Goal: Information Seeking & Learning: Learn about a topic

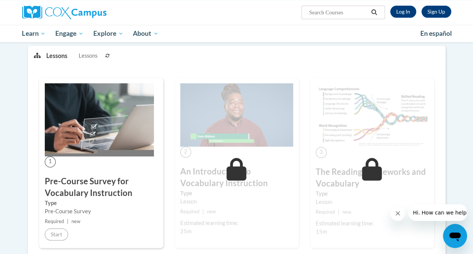
scroll to position [130, 0]
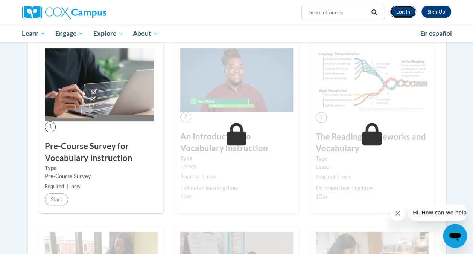
click at [402, 8] on link "Log In" at bounding box center [403, 12] width 26 height 12
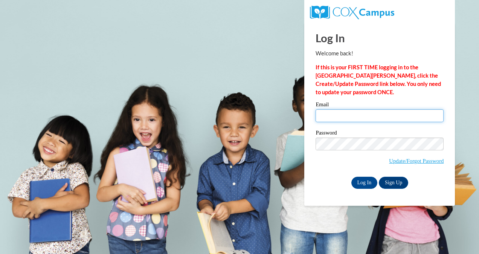
click at [364, 112] on input "Email" at bounding box center [379, 115] width 128 height 13
type input "thargett@stedwardky.org"
click at [388, 114] on input "thargett@stedwardky.org" at bounding box center [379, 115] width 128 height 13
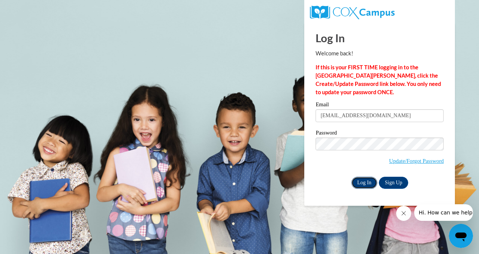
click at [362, 183] on input "Log In" at bounding box center [364, 183] width 26 height 12
click at [360, 181] on input "Log In" at bounding box center [364, 183] width 26 height 12
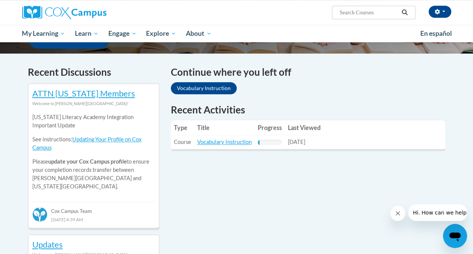
scroll to position [226, 0]
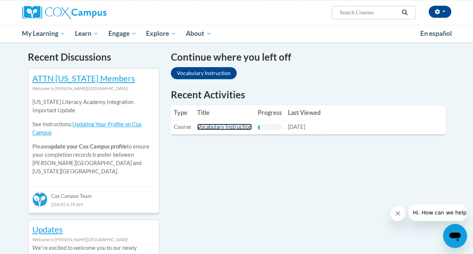
click at [215, 126] on link "Vocabulary Instruction" at bounding box center [224, 126] width 55 height 6
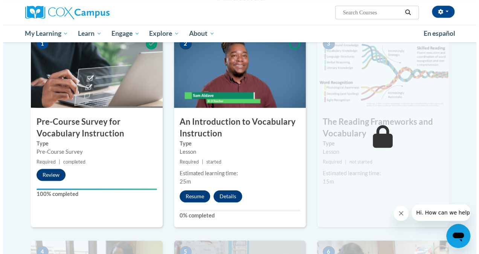
scroll to position [185, 0]
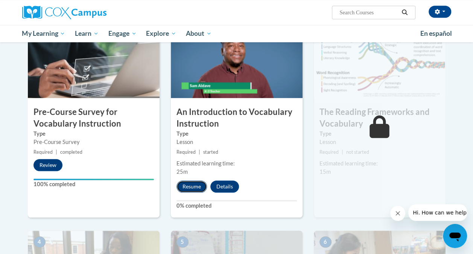
click at [185, 184] on button "Resume" at bounding box center [192, 186] width 30 height 12
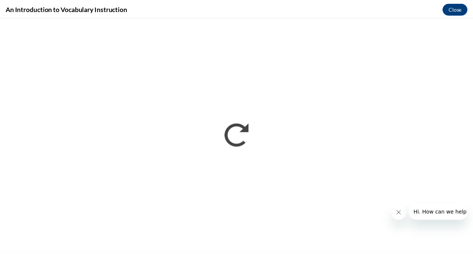
scroll to position [0, 0]
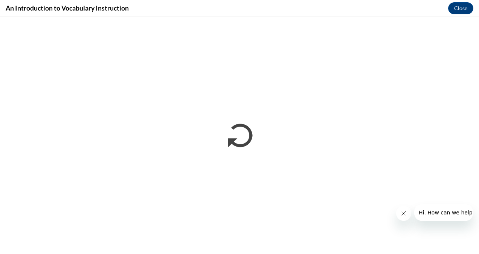
click at [403, 212] on icon "Close message from company" at bounding box center [403, 213] width 6 height 6
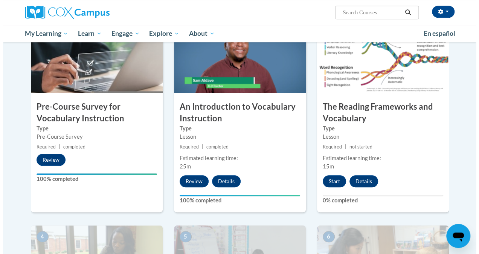
scroll to position [195, 0]
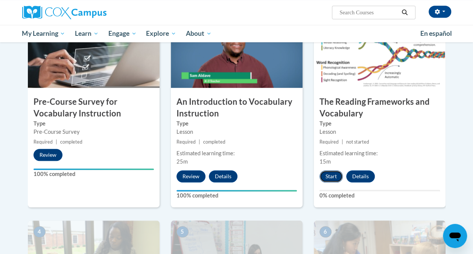
click at [328, 174] on button "Start" at bounding box center [331, 176] width 23 height 12
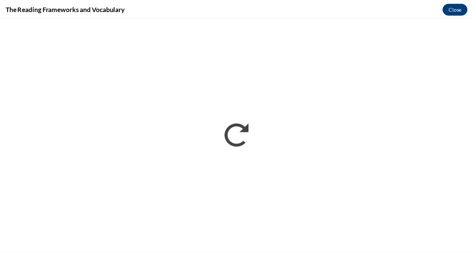
scroll to position [0, 0]
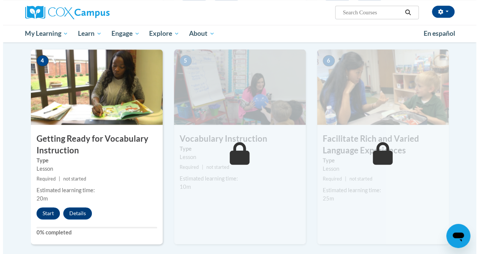
scroll to position [381, 0]
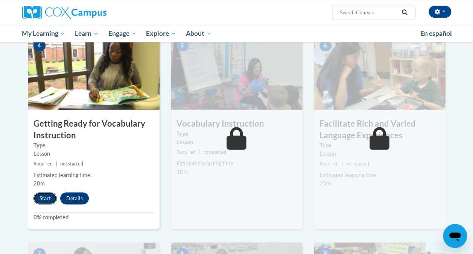
click at [46, 198] on button "Start" at bounding box center [44, 198] width 23 height 12
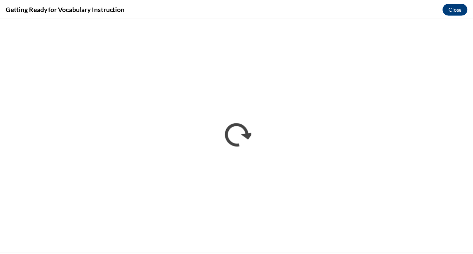
scroll to position [0, 0]
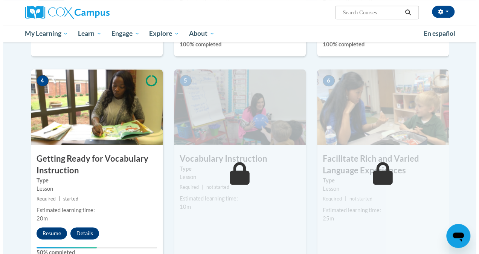
scroll to position [381, 0]
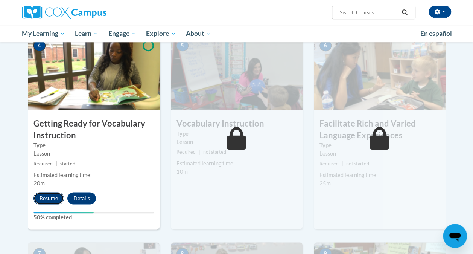
click at [46, 194] on button "Resume" at bounding box center [48, 198] width 30 height 12
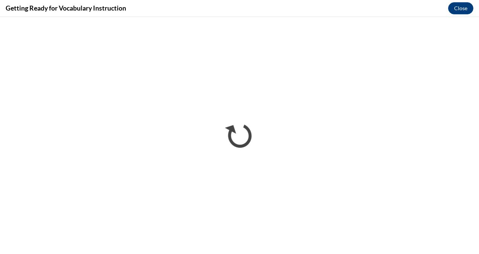
scroll to position [0, 0]
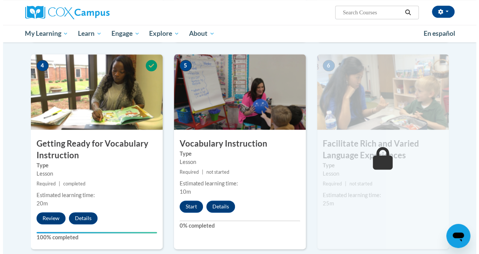
scroll to position [422, 0]
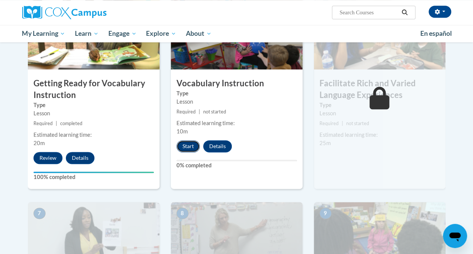
click at [180, 145] on button "Start" at bounding box center [188, 146] width 23 height 12
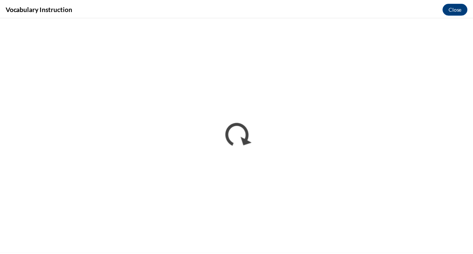
scroll to position [0, 0]
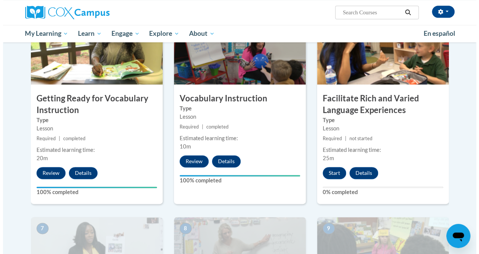
scroll to position [422, 0]
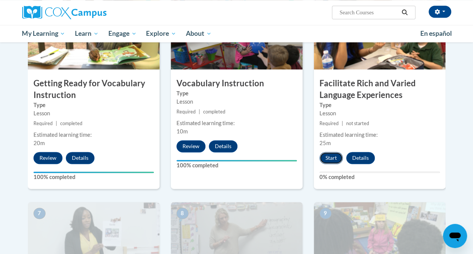
click at [333, 155] on button "Start" at bounding box center [331, 158] width 23 height 12
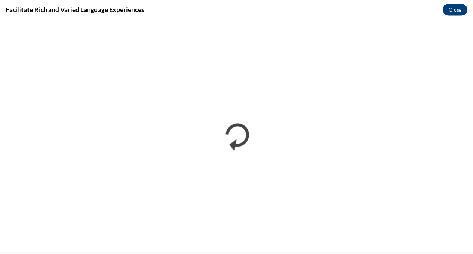
scroll to position [0, 0]
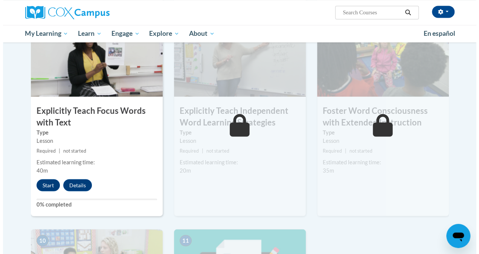
scroll to position [627, 0]
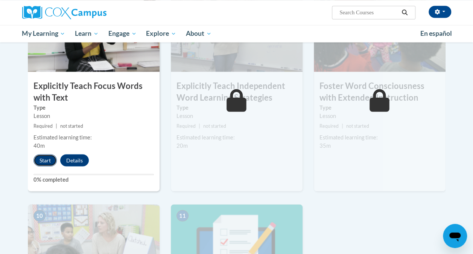
click at [44, 160] on button "Start" at bounding box center [44, 160] width 23 height 12
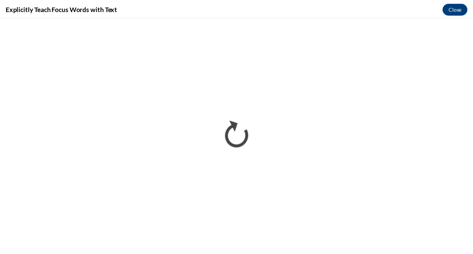
scroll to position [0, 0]
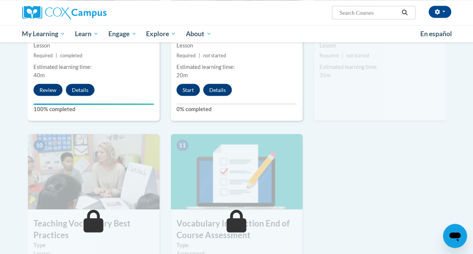
scroll to position [738, 0]
